Goal: Navigation & Orientation: Find specific page/section

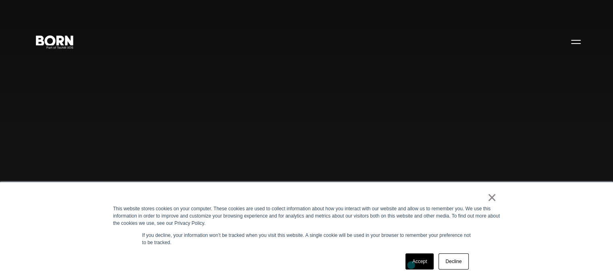
click at [425, 262] on link "Accept" at bounding box center [419, 261] width 29 height 16
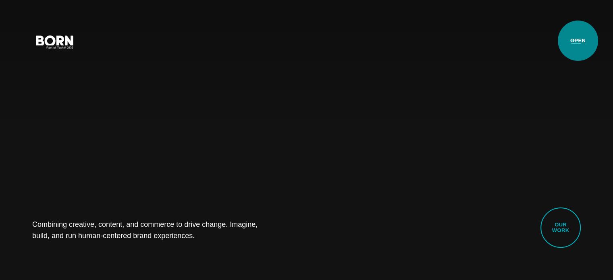
click at [578, 41] on button "Primary Menu" at bounding box center [575, 41] width 19 height 17
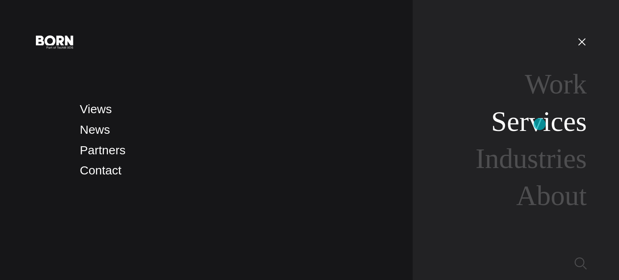
click at [539, 124] on link "Services" at bounding box center [538, 121] width 95 height 31
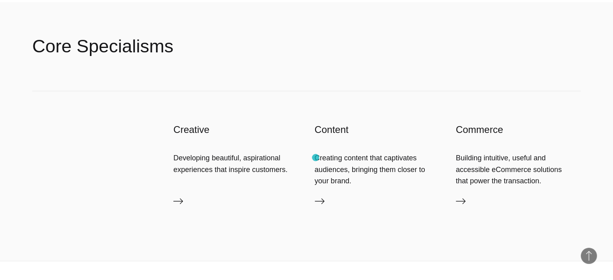
scroll to position [1257, 0]
